Goal: Information Seeking & Learning: Learn about a topic

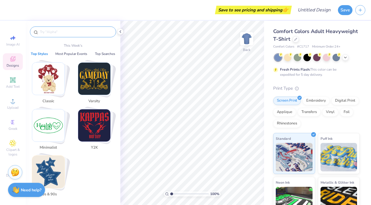
click at [69, 33] on input "text" at bounding box center [75, 32] width 73 height 6
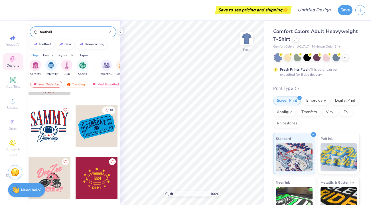
scroll to position [559, 0]
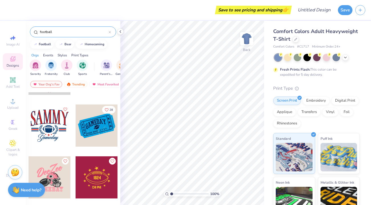
type input "football"
click at [52, 128] on div at bounding box center [50, 126] width 42 height 42
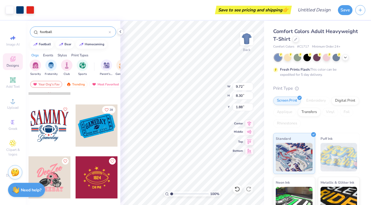
type input "0.50"
